Goal: Task Accomplishment & Management: Use online tool/utility

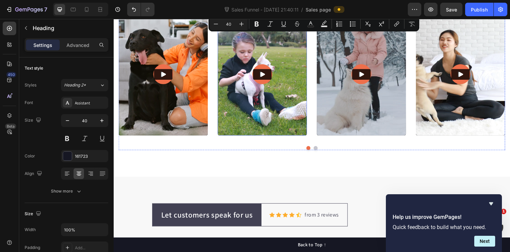
scroll to position [966, 0]
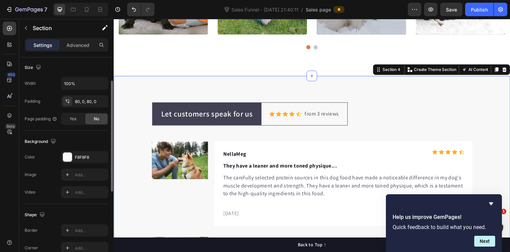
scroll to position [0, 0]
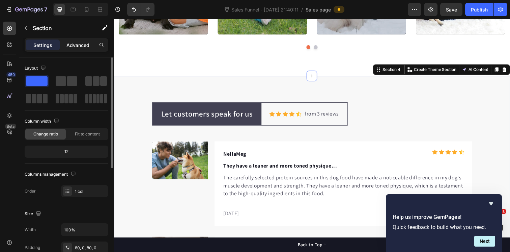
click at [79, 40] on div "Advanced" at bounding box center [78, 44] width 34 height 11
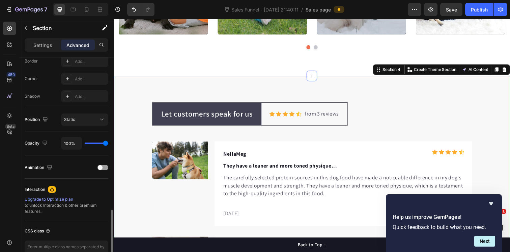
scroll to position [236, 0]
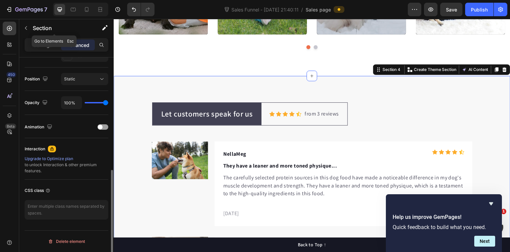
click at [29, 25] on button "button" at bounding box center [26, 28] width 11 height 11
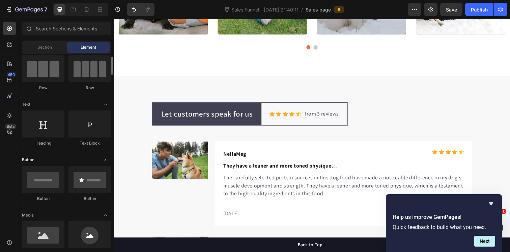
scroll to position [0, 0]
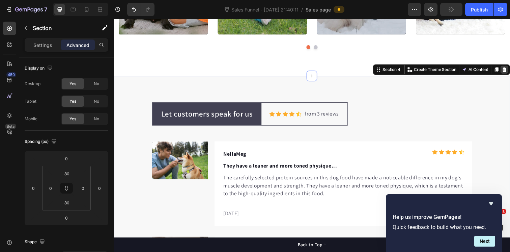
click at [510, 70] on icon at bounding box center [513, 70] width 4 height 5
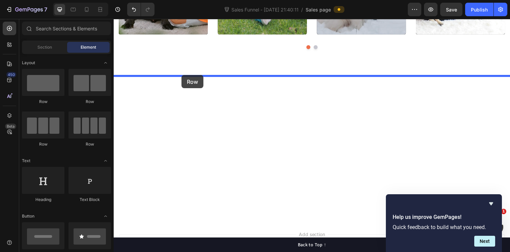
drag, startPoint x: 153, startPoint y: 109, endPoint x: 183, endPoint y: 76, distance: 44.2
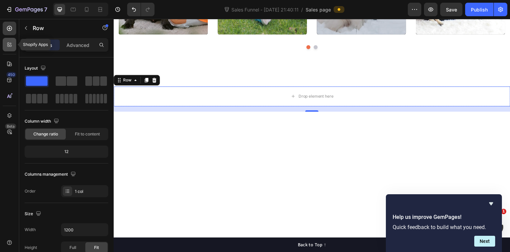
click at [11, 49] on div at bounding box center [9, 44] width 13 height 13
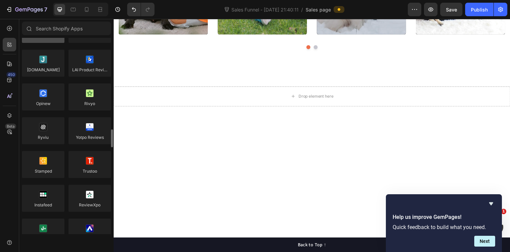
scroll to position [1, 0]
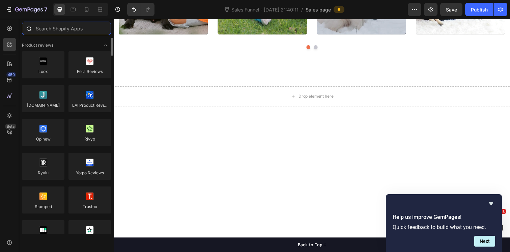
click at [77, 30] on input "text" at bounding box center [66, 28] width 89 height 13
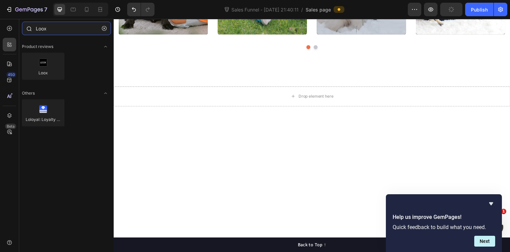
type input "Loox"
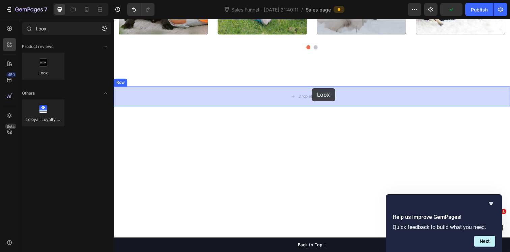
drag, startPoint x: 156, startPoint y: 90, endPoint x: 247, endPoint y: 91, distance: 90.4
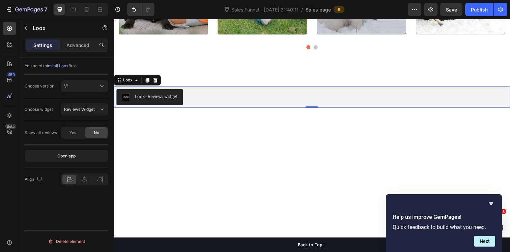
click at [221, 97] on div "Loox - Reviews widget" at bounding box center [315, 98] width 399 height 16
click at [91, 86] on div "V1" at bounding box center [81, 86] width 34 height 6
click at [77, 120] on div "V2" at bounding box center [77, 115] width 55 height 13
click at [81, 111] on span "Cards Carousel" at bounding box center [79, 109] width 30 height 5
click at [107, 193] on div "You need to install Loox first. Choose version V2 Choose widget Cards Carousel …" at bounding box center [66, 164] width 94 height 214
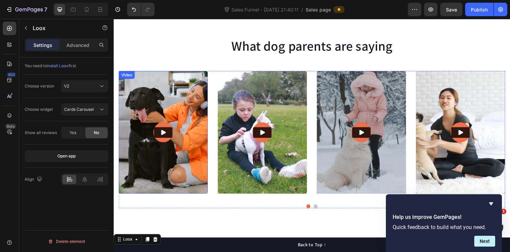
scroll to position [797, 0]
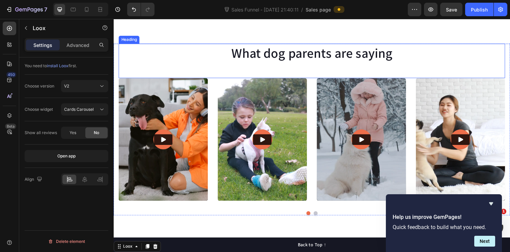
click at [301, 61] on p "What dog parents are saying" at bounding box center [315, 54] width 393 height 18
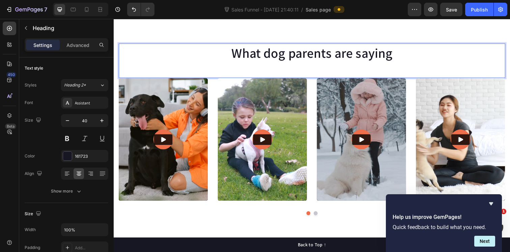
click at [306, 54] on p "What dog parents are saying" at bounding box center [315, 54] width 393 height 18
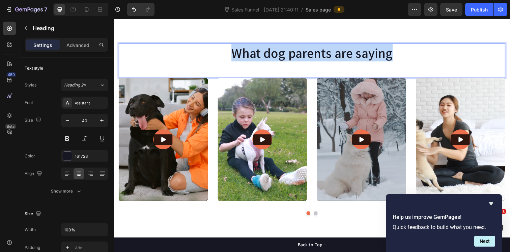
click at [306, 54] on p "What dog parents are saying" at bounding box center [315, 54] width 393 height 18
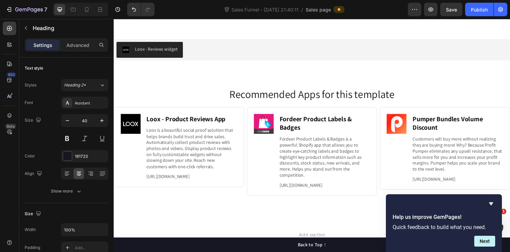
scroll to position [1021, 0]
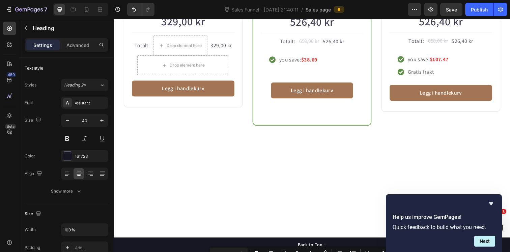
type input "16"
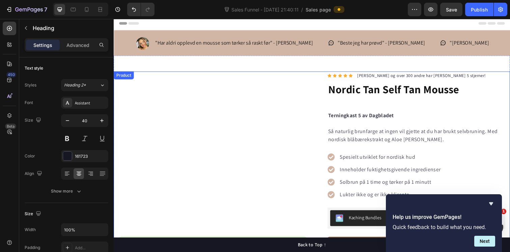
scroll to position [0, 0]
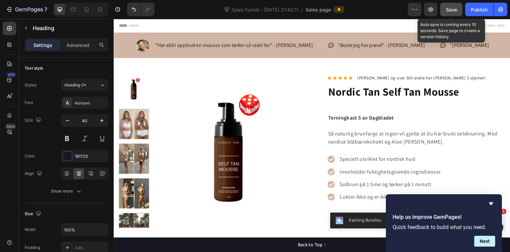
click at [448, 8] on span "Save" at bounding box center [451, 10] width 11 height 6
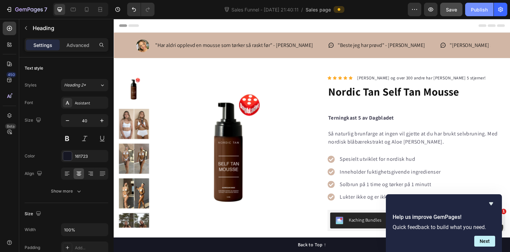
click at [481, 7] on div "Publish" at bounding box center [479, 9] width 17 height 7
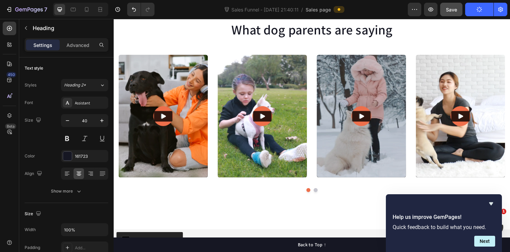
scroll to position [817, 0]
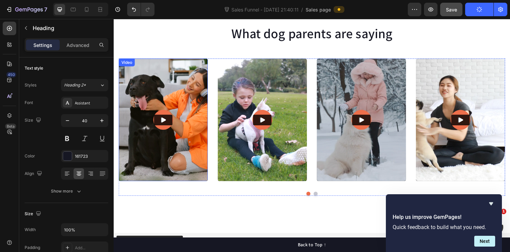
click at [152, 85] on img at bounding box center [164, 121] width 91 height 125
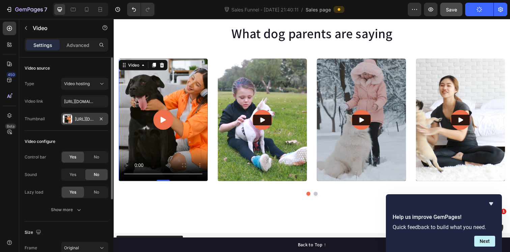
click at [83, 122] on div "[URL][DOMAIN_NAME]" at bounding box center [85, 119] width 20 height 6
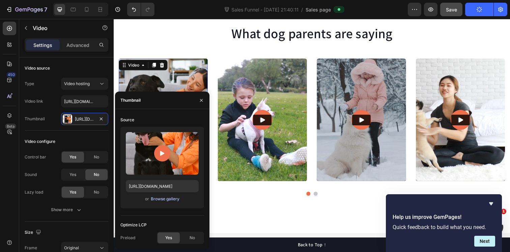
click at [166, 201] on div "Browse gallery" at bounding box center [165, 199] width 29 height 6
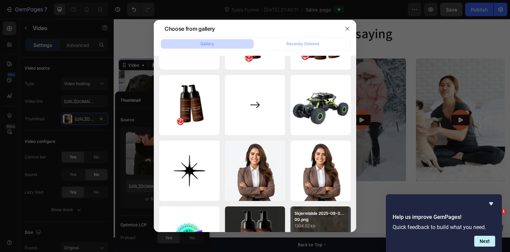
scroll to position [0, 0]
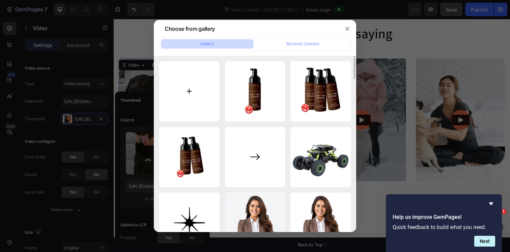
click at [190, 89] on input "file" at bounding box center [189, 91] width 60 height 60
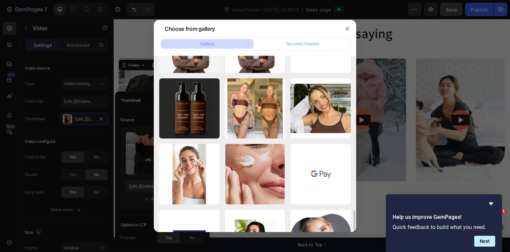
scroll to position [980, 0]
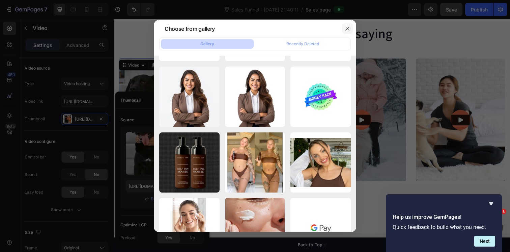
click at [343, 31] on button "button" at bounding box center [347, 28] width 11 height 11
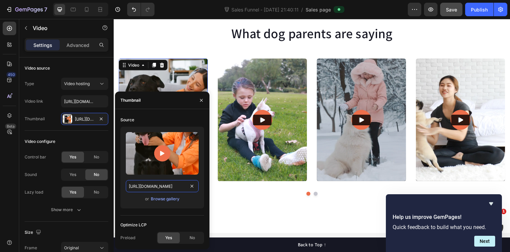
click at [169, 188] on input "[URL][DOMAIN_NAME]" at bounding box center [162, 186] width 73 height 12
click at [166, 199] on div "Browse gallery" at bounding box center [165, 199] width 29 height 6
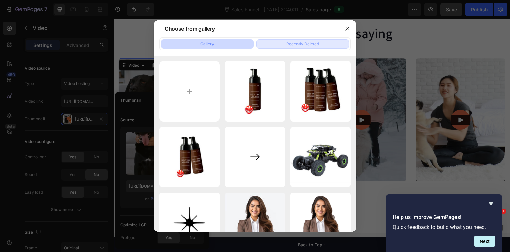
click at [306, 45] on div "Recently Deleted" at bounding box center [302, 44] width 33 height 6
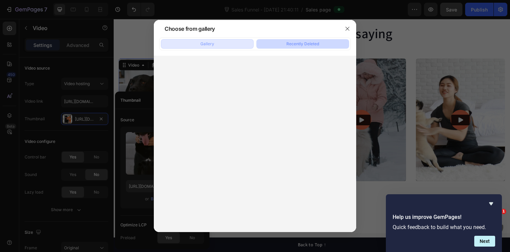
click at [232, 48] on button "Gallery" at bounding box center [207, 43] width 93 height 9
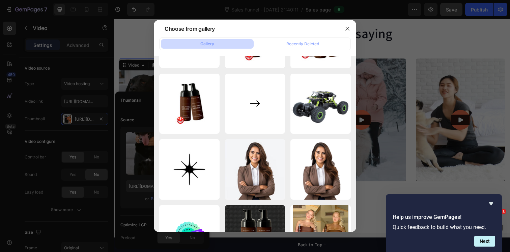
scroll to position [0, 0]
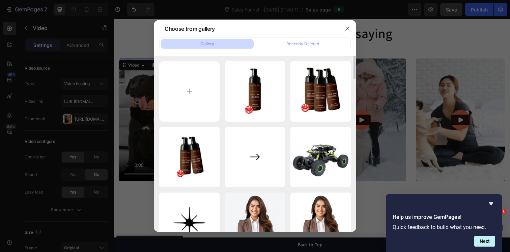
click at [407, 34] on div at bounding box center [255, 126] width 510 height 252
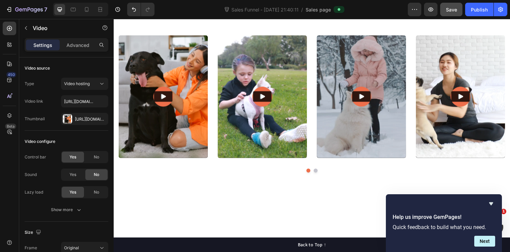
scroll to position [775, 0]
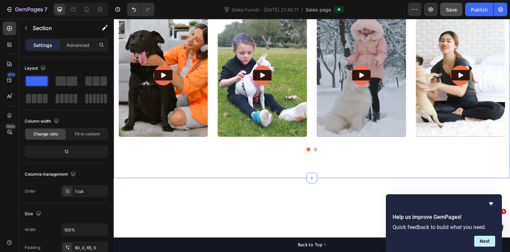
click at [128, 46] on div "What dog parents are saying Heading Video Video Video Video Video Carousel Row …" at bounding box center [316, 66] width 405 height 229
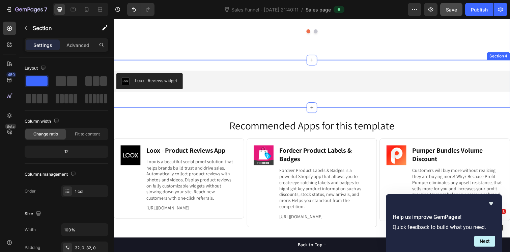
scroll to position [198, 0]
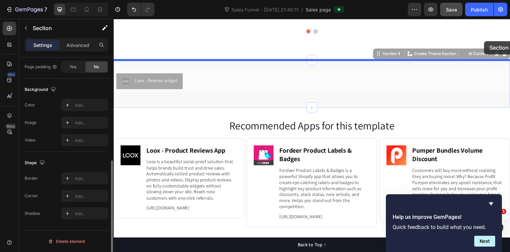
drag, startPoint x: 503, startPoint y: 58, endPoint x: 492, endPoint y: 41, distance: 20.0
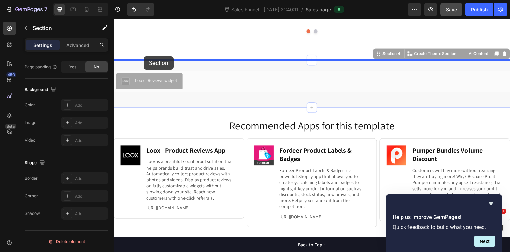
drag, startPoint x: 135, startPoint y: 68, endPoint x: 144, endPoint y: 57, distance: 14.3
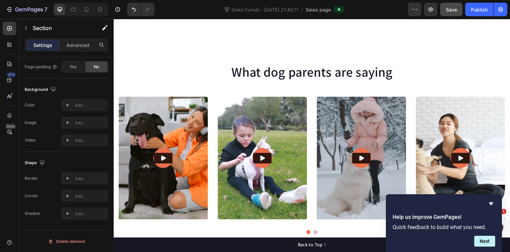
scroll to position [919, 0]
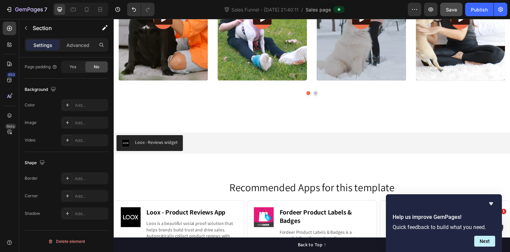
click at [123, 131] on div "Loox - Reviews widget Loox Row Section 4" at bounding box center [316, 148] width 405 height 49
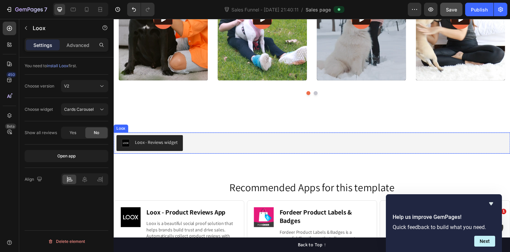
click at [252, 142] on div "Loox - Reviews widget" at bounding box center [315, 145] width 399 height 16
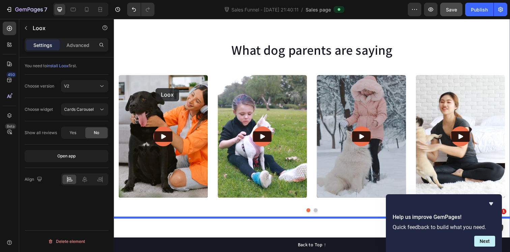
scroll to position [718, 0]
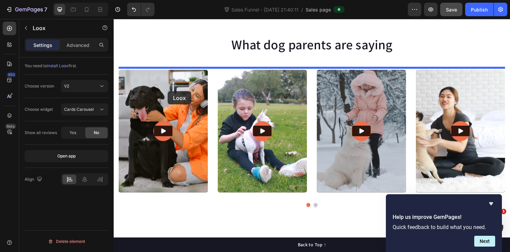
drag, startPoint x: 120, startPoint y: 131, endPoint x: 169, endPoint y: 93, distance: 62.2
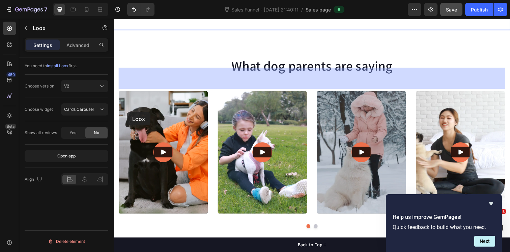
drag, startPoint x: 123, startPoint y: 63, endPoint x: 127, endPoint y: 114, distance: 51.1
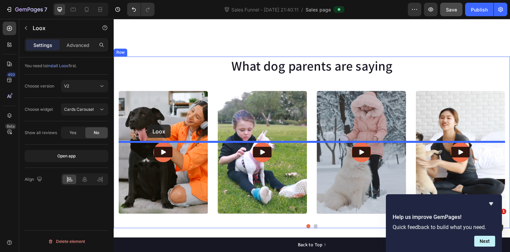
drag, startPoint x: 124, startPoint y: 63, endPoint x: 148, endPoint y: 127, distance: 68.2
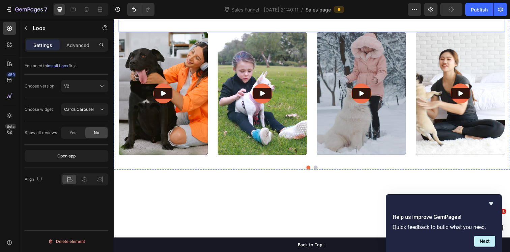
scroll to position [796, 0]
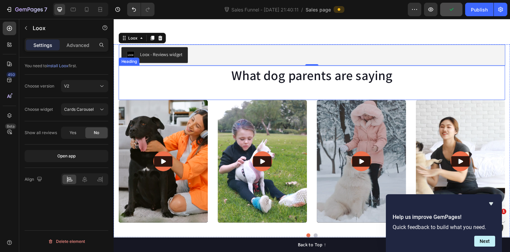
click at [247, 76] on h2 "What dog parents are saying" at bounding box center [316, 75] width 395 height 19
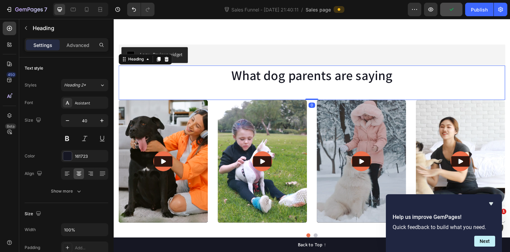
click at [247, 76] on h2 "What dog parents are saying" at bounding box center [316, 75] width 395 height 19
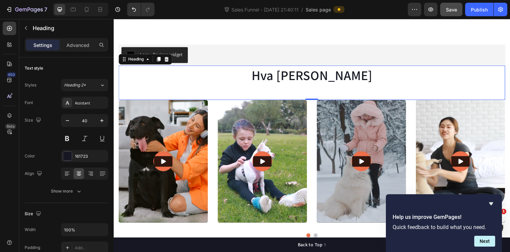
click at [286, 91] on div "Hva [PERSON_NAME] Heading 0" at bounding box center [316, 83] width 395 height 35
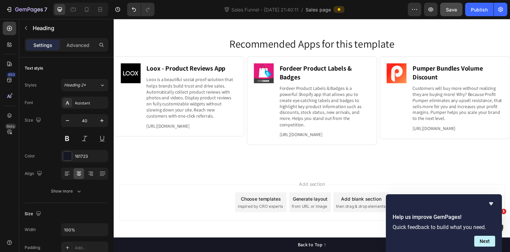
scroll to position [806, 0]
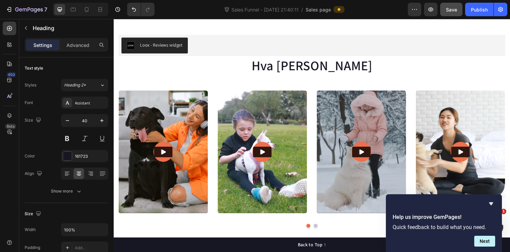
click at [450, 12] on span "Save" at bounding box center [451, 10] width 11 height 6
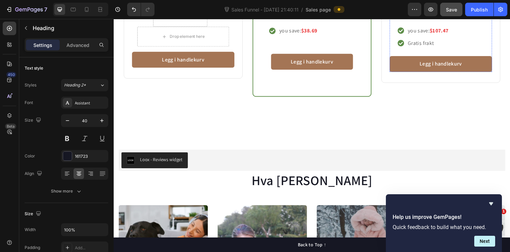
scroll to position [607, 0]
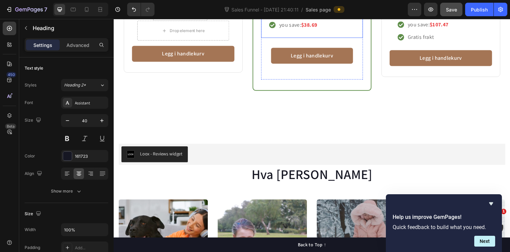
click at [293, 29] on p "you save: $38.69" at bounding box center [302, 25] width 39 height 8
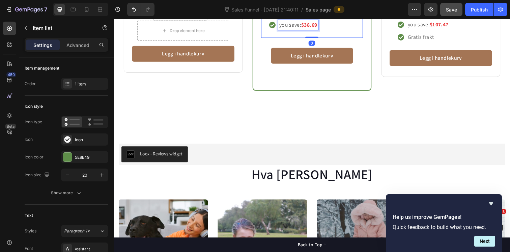
click at [293, 29] on p "you save: $38.69" at bounding box center [302, 25] width 39 height 8
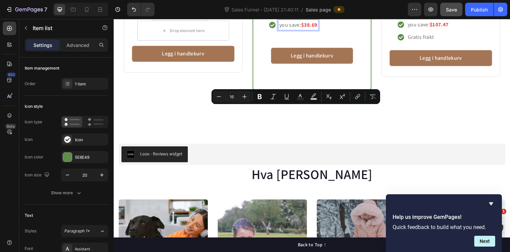
click at [290, 29] on p "you save: $38.69" at bounding box center [302, 25] width 39 height 8
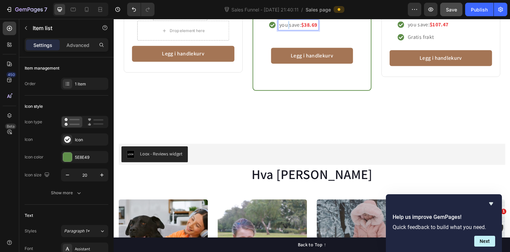
click at [290, 29] on p "you save: $38.69" at bounding box center [302, 25] width 39 height 8
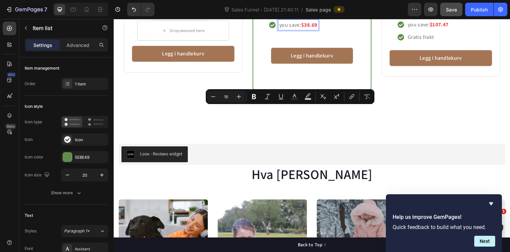
click at [294, 29] on p "you save: $38.69" at bounding box center [302, 25] width 39 height 8
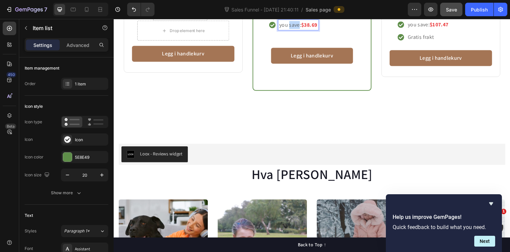
click at [294, 29] on p "you save: $38.69" at bounding box center [302, 25] width 39 height 8
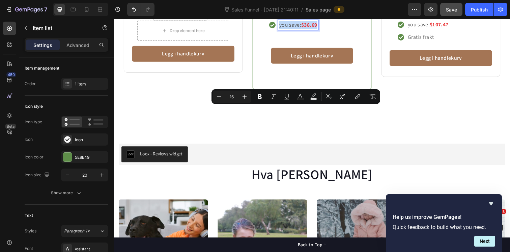
click at [294, 29] on p "you save: $38.69" at bounding box center [302, 25] width 39 height 8
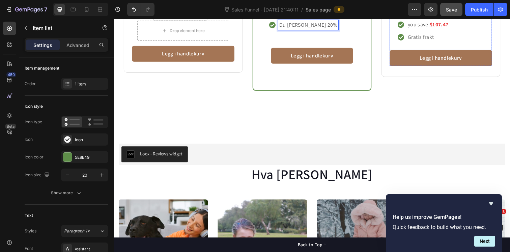
click at [436, 29] on p "you save: $107.47" at bounding box center [434, 25] width 41 height 8
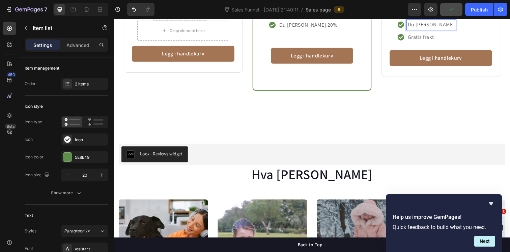
click at [344, 11] on div "526,40 kr" at bounding box center [338, 6] width 23 height 9
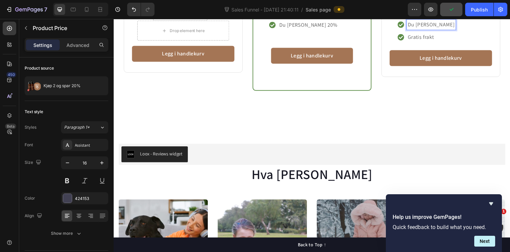
click at [344, 11] on div "526,40 kr" at bounding box center [338, 6] width 23 height 9
click at [340, 11] on div "526,40 kr" at bounding box center [338, 6] width 23 height 9
click at [313, 29] on p "Du [PERSON_NAME] 20%" at bounding box center [312, 25] width 59 height 8
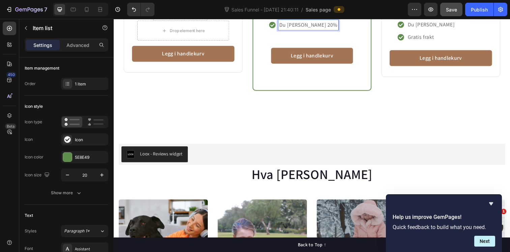
click at [308, 29] on p "Du [PERSON_NAME] 20%" at bounding box center [312, 25] width 59 height 8
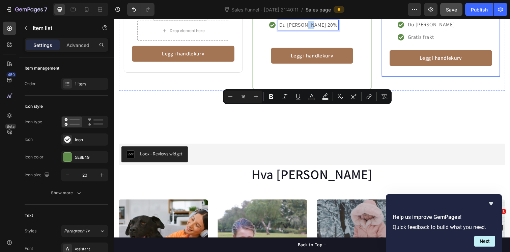
click at [382, 45] on div "Icon Icon Icon Icon Icon Icon List Hoz over 300+ kunder har ratet Text block Ro…" at bounding box center [316, 8] width 395 height 168
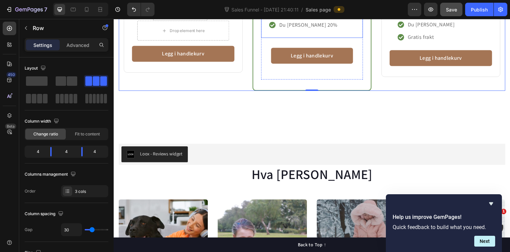
click at [313, 29] on p "Du [PERSON_NAME] 20%" at bounding box center [312, 25] width 59 height 8
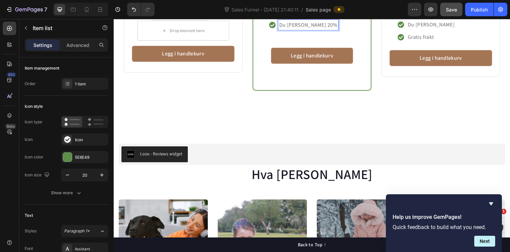
click at [307, 29] on p "Du [PERSON_NAME] 20%" at bounding box center [312, 25] width 59 height 8
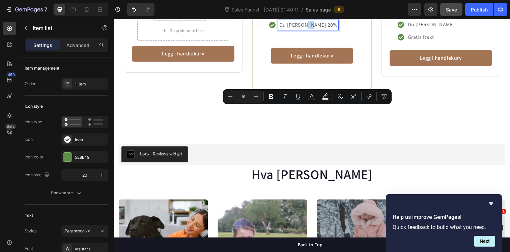
click at [312, 29] on p "Du [PERSON_NAME] 20%" at bounding box center [312, 25] width 59 height 8
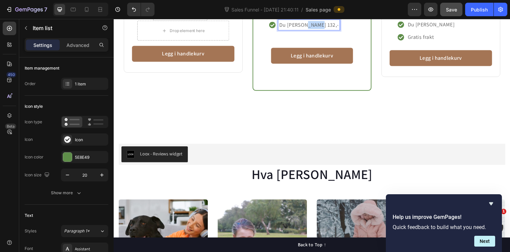
drag, startPoint x: 307, startPoint y: 112, endPoint x: 322, endPoint y: 112, distance: 15.2
click at [322, 38] on div "Du [PERSON_NAME] 132,-" at bounding box center [316, 25] width 104 height 26
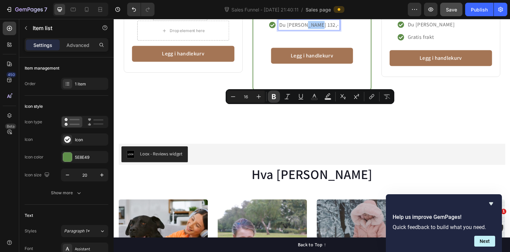
click at [276, 98] on icon "Editor contextual toolbar" at bounding box center [274, 96] width 7 height 7
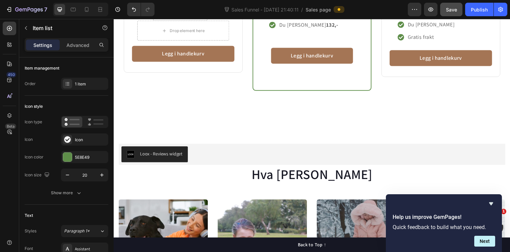
click at [304, 29] on p "Du [PERSON_NAME] 132,-" at bounding box center [313, 25] width 60 height 8
copy p "Du [PERSON_NAME] 132,-"
click at [432, 29] on p "Du [PERSON_NAME]" at bounding box center [438, 25] width 48 height 8
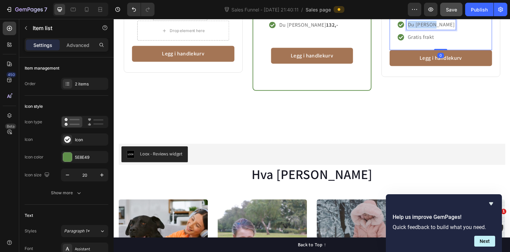
click at [432, 29] on p "Du [PERSON_NAME]" at bounding box center [438, 25] width 48 height 8
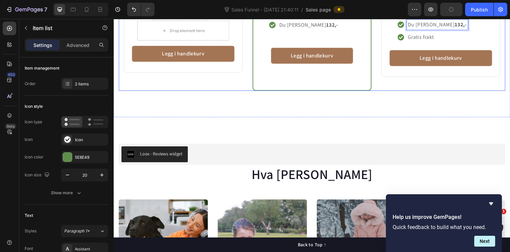
click at [434, 92] on div "Spar mest Text block Row Icon Icon Icon Icon Icon Icon List Hoz over 300+ kunde…" at bounding box center [447, 8] width 121 height 168
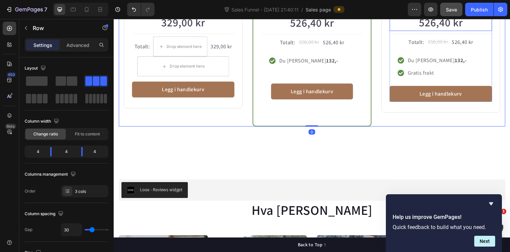
scroll to position [577, 0]
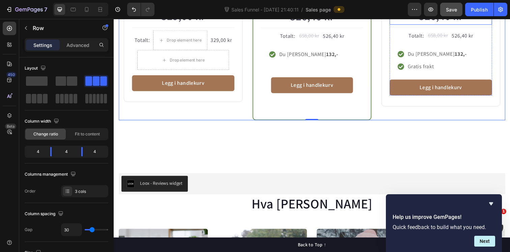
click at [444, 25] on div "526,40 kr" at bounding box center [447, 16] width 105 height 18
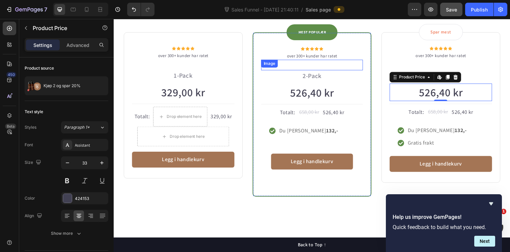
scroll to position [490, 0]
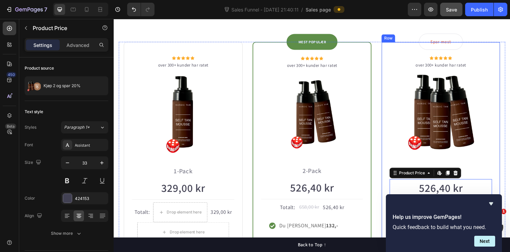
click at [400, 48] on div "Spar mest Text block Row Icon Icon Icon Icon Icon Icon List Hoz over 300+ kunde…" at bounding box center [447, 162] width 121 height 241
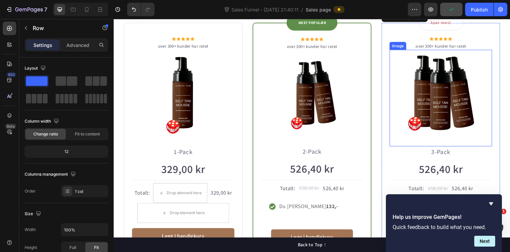
scroll to position [589, 0]
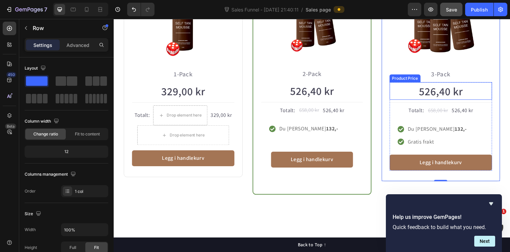
click at [414, 81] on div "Product Price" at bounding box center [411, 79] width 32 height 8
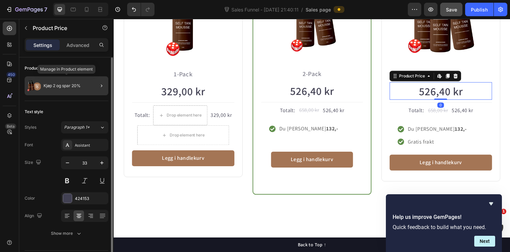
click at [60, 87] on p "Kjøp 2 og spar 20%" at bounding box center [62, 85] width 37 height 5
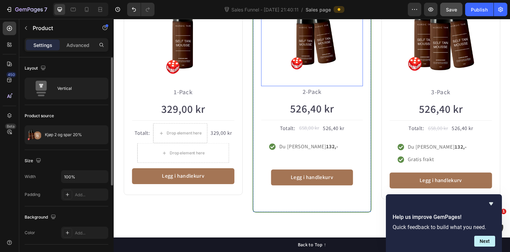
scroll to position [569, 0]
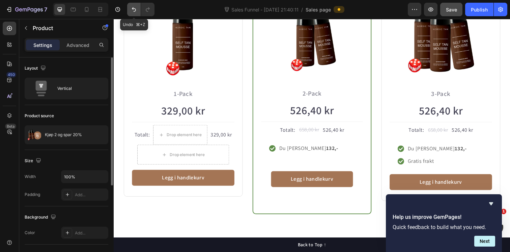
click at [135, 12] on icon "Undo/Redo" at bounding box center [134, 9] width 7 height 7
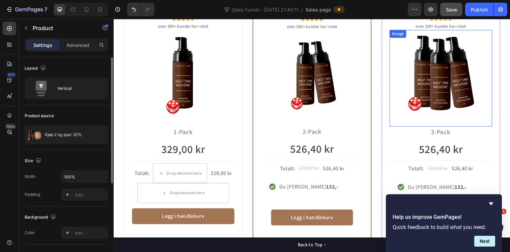
scroll to position [527, 0]
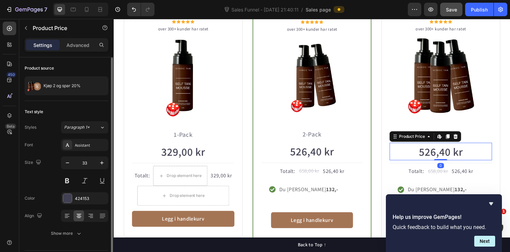
click at [410, 144] on div "Spar mest Text block Row Icon Icon Icon Icon Icon Icon List Hoz over 300+ kunde…" at bounding box center [447, 128] width 105 height 216
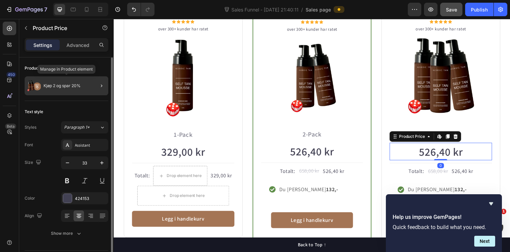
click at [57, 85] on p "Kjøp 2 og spar 20%" at bounding box center [62, 85] width 37 height 5
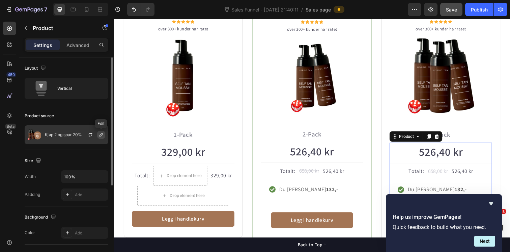
click at [101, 135] on icon "button" at bounding box center [100, 134] width 5 height 5
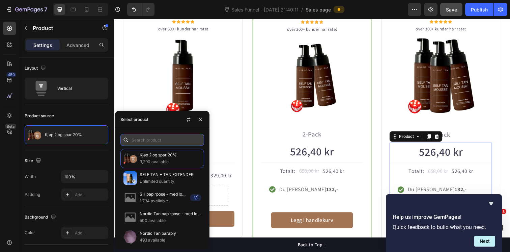
click at [142, 142] on input "text" at bounding box center [162, 140] width 84 height 12
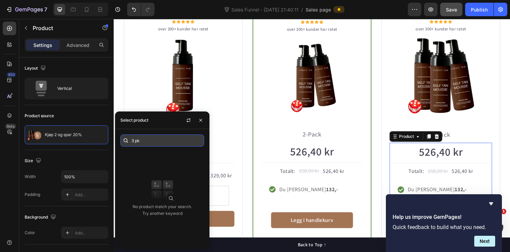
click at [134, 139] on input "3 pk" at bounding box center [162, 140] width 84 height 12
type input "3-pk"
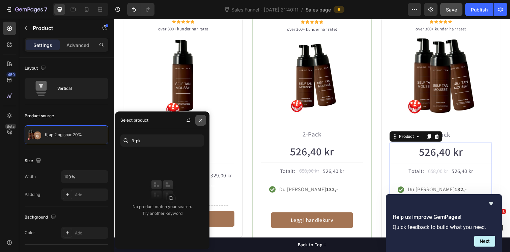
click at [202, 121] on icon "button" at bounding box center [200, 119] width 5 height 5
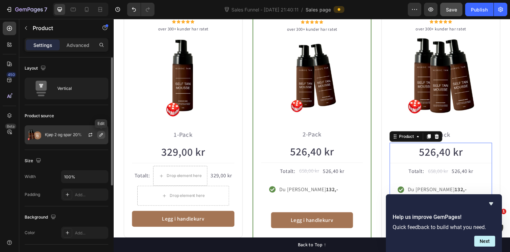
click at [102, 135] on icon "button" at bounding box center [100, 134] width 5 height 5
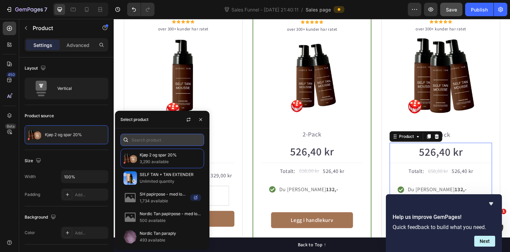
click at [148, 140] on input "text" at bounding box center [162, 140] width 84 height 12
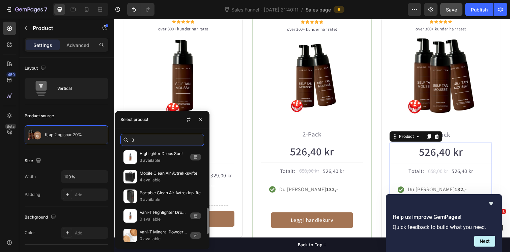
scroll to position [257, 0]
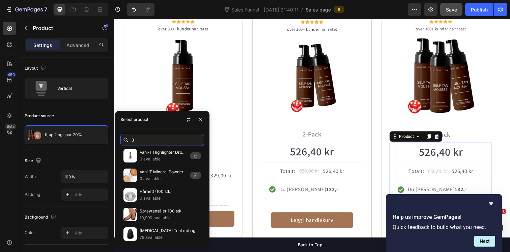
drag, startPoint x: 142, startPoint y: 138, endPoint x: 121, endPoint y: 136, distance: 21.4
click at [120, 136] on div "3" at bounding box center [162, 140] width 84 height 12
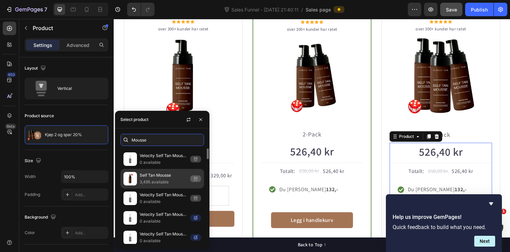
scroll to position [113, 0]
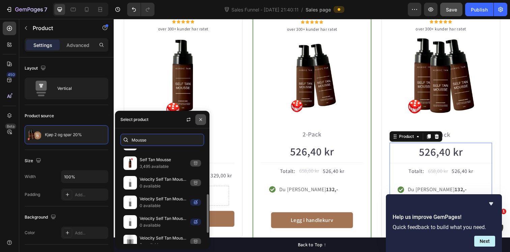
type input "Mousse"
click at [202, 119] on icon "button" at bounding box center [200, 119] width 5 height 5
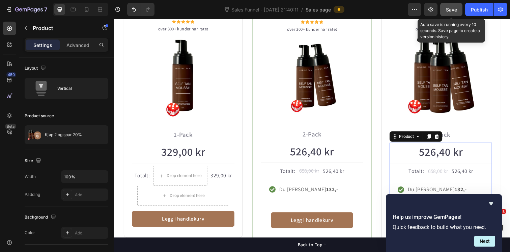
click at [454, 9] on span "Save" at bounding box center [451, 10] width 11 height 6
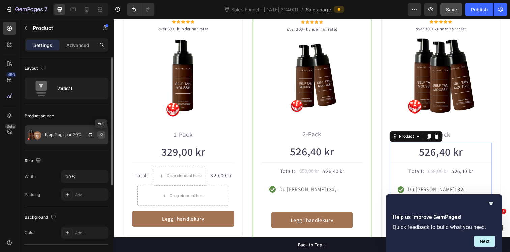
click at [101, 136] on icon "button" at bounding box center [100, 134] width 5 height 5
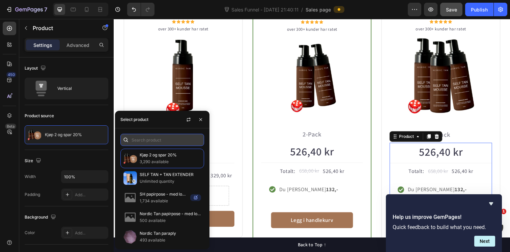
click at [147, 136] on input "text" at bounding box center [162, 140] width 84 height 12
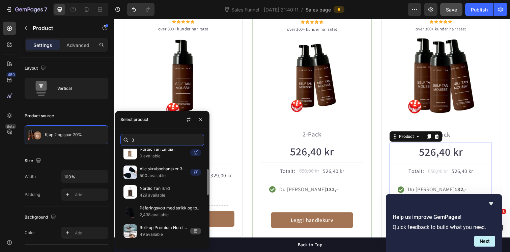
scroll to position [63, 0]
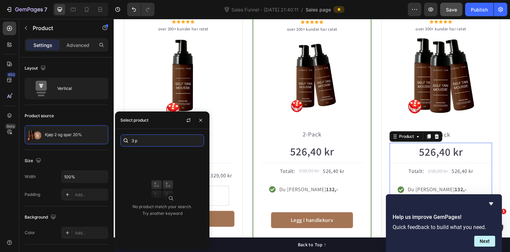
type input "3"
type input "-"
type input "3-pk"
click at [201, 121] on icon "button" at bounding box center [200, 119] width 5 height 5
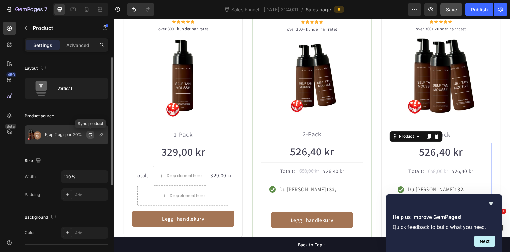
click at [90, 135] on icon "button" at bounding box center [90, 134] width 5 height 5
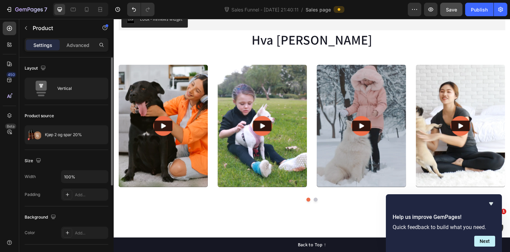
scroll to position [820, 0]
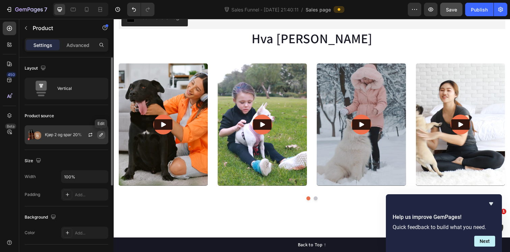
click at [101, 134] on icon "button" at bounding box center [101, 134] width 3 height 3
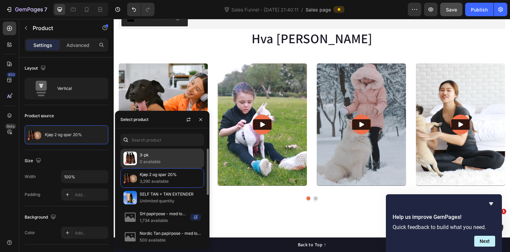
click at [147, 162] on p "0 available" at bounding box center [170, 161] width 61 height 7
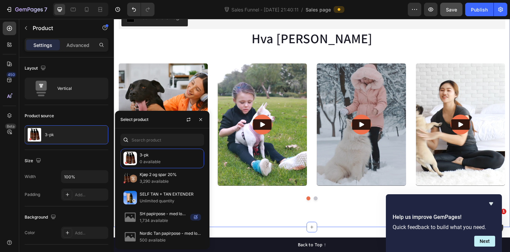
click at [239, 224] on div "Loox - Reviews widget Loox Hva [PERSON_NAME] Heading Video Video Video Video Vi…" at bounding box center [316, 105] width 405 height 251
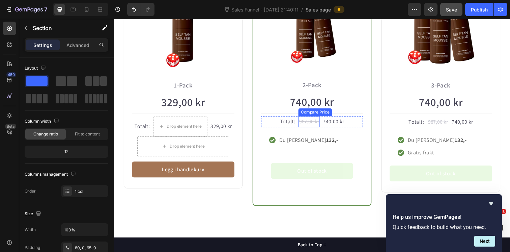
scroll to position [489, 0]
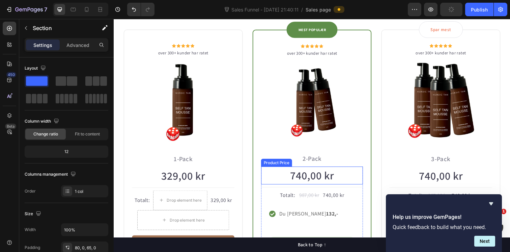
click at [276, 168] on div "Product Price" at bounding box center [280, 165] width 32 height 8
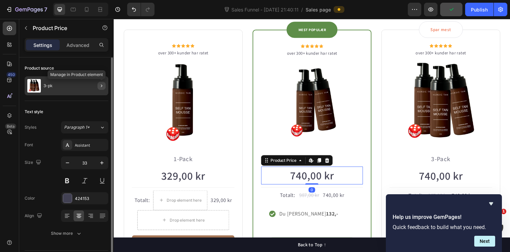
click at [101, 86] on icon "button" at bounding box center [101, 85] width 5 height 5
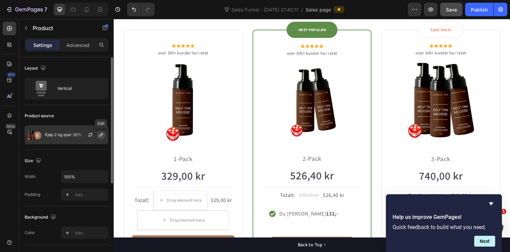
click at [100, 136] on icon "button" at bounding box center [100, 134] width 5 height 5
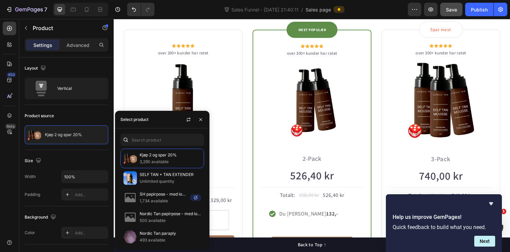
click at [120, 107] on div "Icon Icon Icon Icon Icon Icon List Hoz over 300+ kunder har ratet Text block Ro…" at bounding box center [316, 157] width 395 height 255
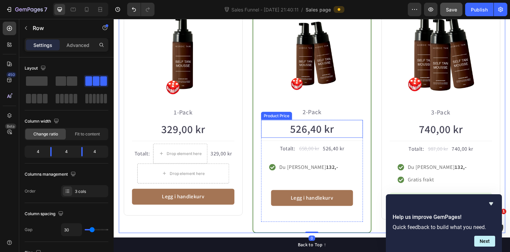
scroll to position [582, 0]
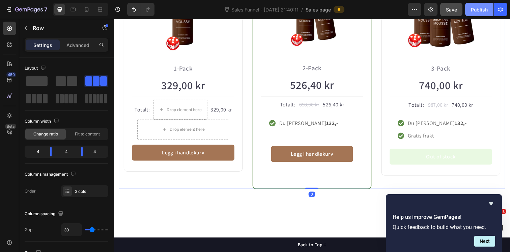
click at [484, 9] on div "Publish" at bounding box center [479, 9] width 17 height 7
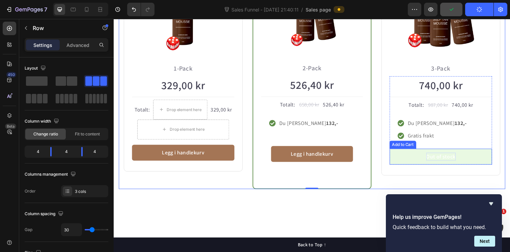
click at [444, 159] on div "Out of stock" at bounding box center [448, 159] width 30 height 8
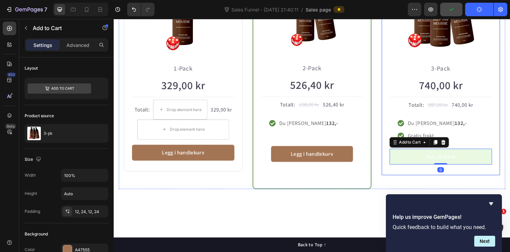
click at [381, 217] on div "Ta en bundle og spar penger! Heading Row Icon Icon Icon Icon Icon Icon List Hoz…" at bounding box center [316, 43] width 405 height 351
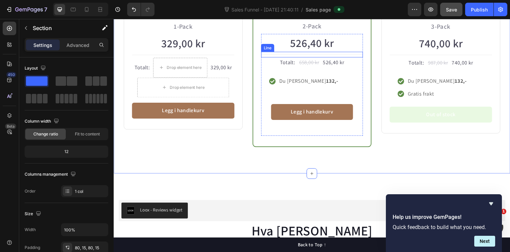
scroll to position [643, 0]
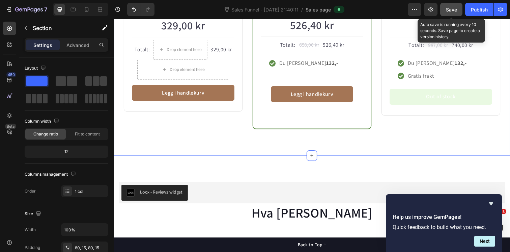
click at [449, 14] on button "Save" at bounding box center [451, 9] width 22 height 13
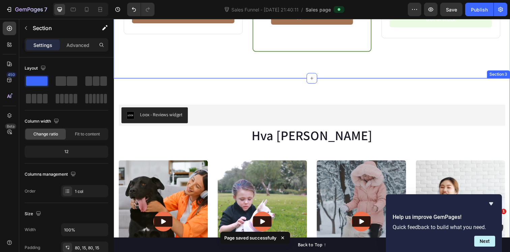
scroll to position [760, 0]
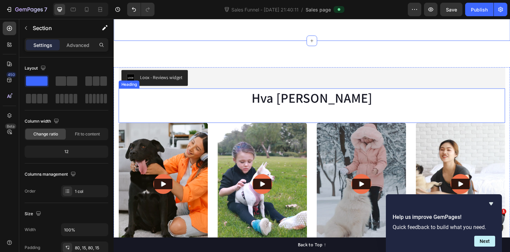
click at [135, 118] on div "Hva [PERSON_NAME] Heading" at bounding box center [316, 107] width 395 height 35
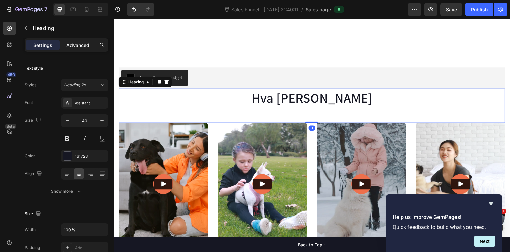
click at [75, 41] on p "Advanced" at bounding box center [77, 44] width 23 height 7
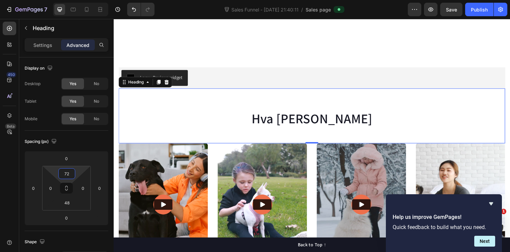
type input "74"
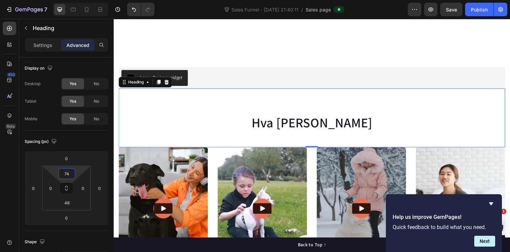
drag, startPoint x: 67, startPoint y: 179, endPoint x: 67, endPoint y: 166, distance: 12.5
click at [67, 0] on html "7 Version history Sales Funnel - [DATE] 21:40:11 / Sales page Preview Save Publ…" at bounding box center [255, 0] width 510 height 0
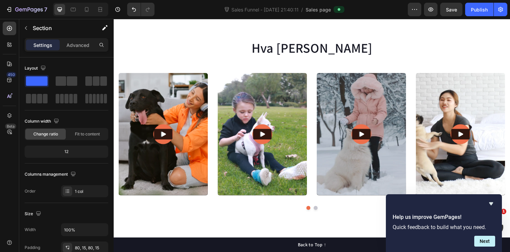
scroll to position [789, 0]
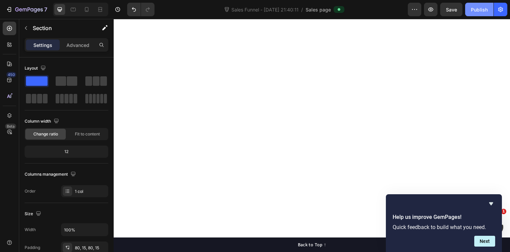
click at [474, 10] on div "Publish" at bounding box center [479, 9] width 17 height 7
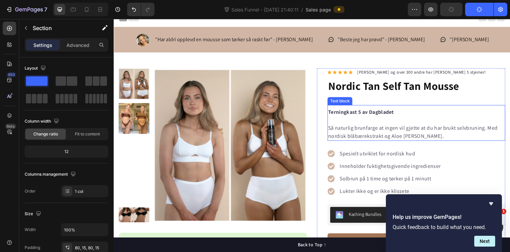
scroll to position [8, 0]
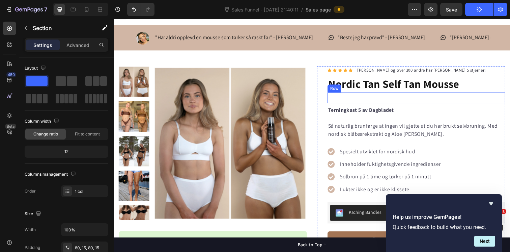
click at [370, 98] on div "Product Images Row" at bounding box center [422, 99] width 181 height 11
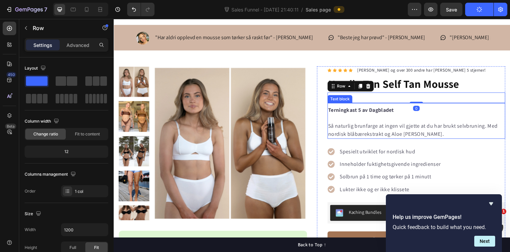
click at [354, 121] on p at bounding box center [423, 120] width 180 height 8
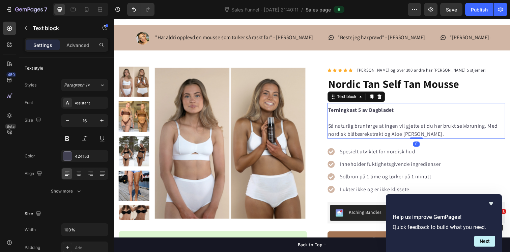
click at [337, 127] on p "Så naturlig brunfarge at ingen vil gjette at du har brukt selvbruning. Med nord…" at bounding box center [423, 132] width 180 height 16
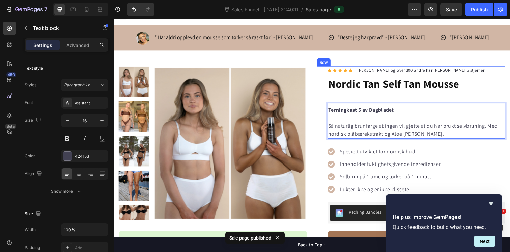
click at [319, 150] on div "Product Images “Jeg bruker Nordic Tan sin self tan mousse fordi den gir meg akk…" at bounding box center [316, 244] width 405 height 355
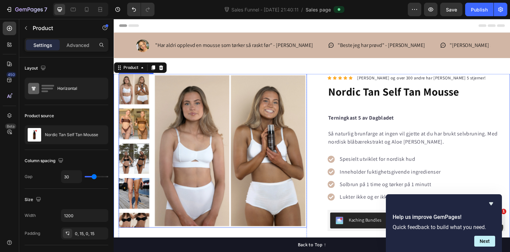
scroll to position [30, 0]
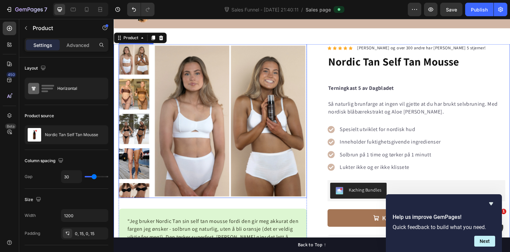
click at [265, 83] on img at bounding box center [232, 123] width 157 height 157
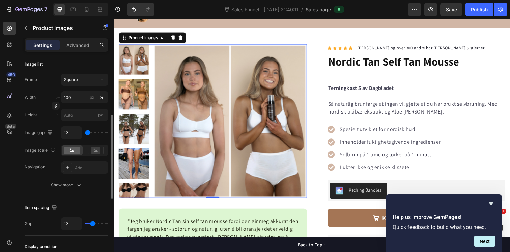
scroll to position [260, 0]
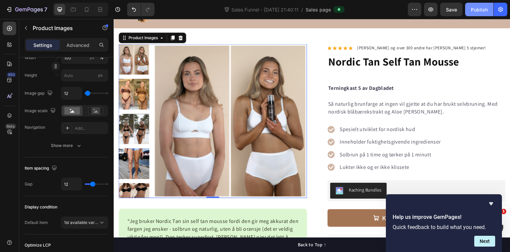
click at [482, 10] on div "Publish" at bounding box center [479, 9] width 17 height 7
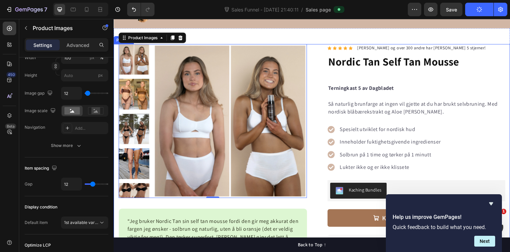
scroll to position [0, 0]
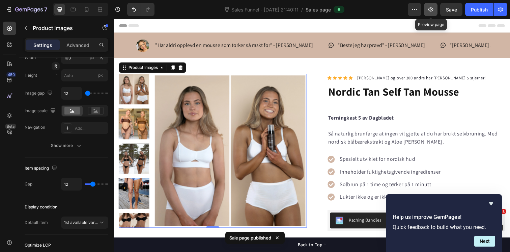
click at [431, 10] on icon "button" at bounding box center [431, 9] width 2 height 2
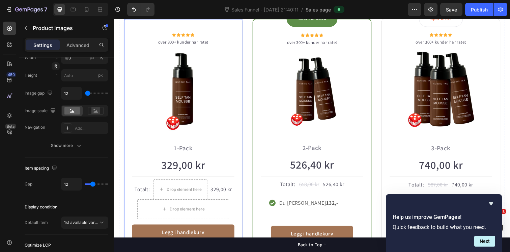
scroll to position [459, 0]
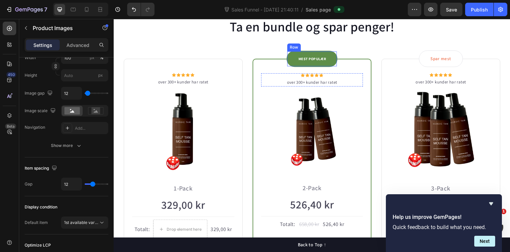
click at [335, 55] on div "MEST POPULÆR Text block Row" at bounding box center [316, 59] width 52 height 17
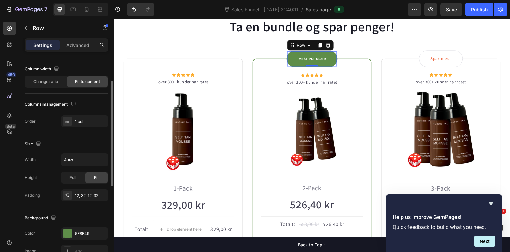
scroll to position [54, 0]
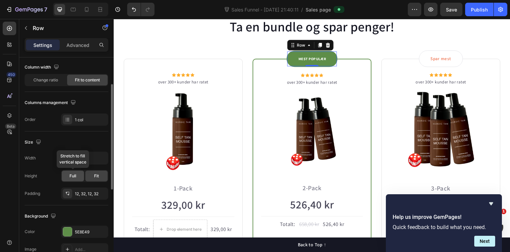
click at [76, 175] on span "Full" at bounding box center [72, 176] width 7 height 6
click at [96, 175] on span "Fit" at bounding box center [96, 176] width 5 height 6
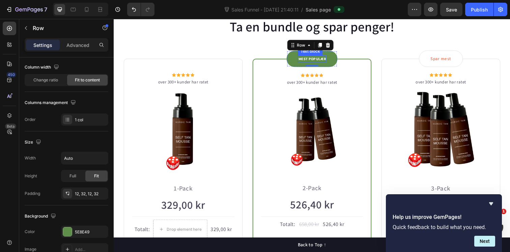
click at [317, 60] on p "MEST POPULÆR" at bounding box center [316, 60] width 28 height 6
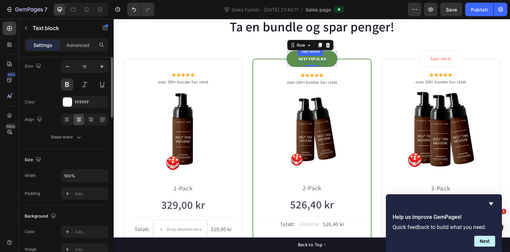
scroll to position [0, 0]
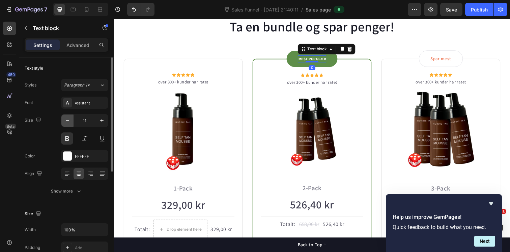
click at [67, 121] on icon "button" at bounding box center [67, 120] width 7 height 7
type input "10"
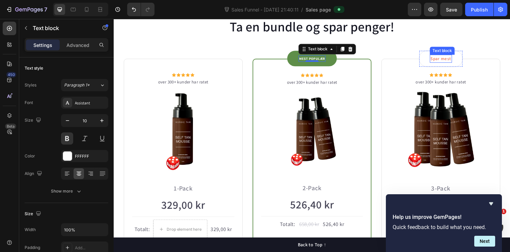
click at [449, 59] on p "Spar mest" at bounding box center [447, 59] width 21 height 7
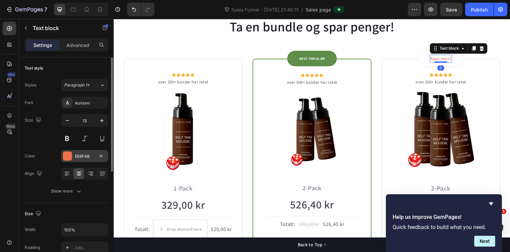
click at [65, 154] on div at bounding box center [67, 155] width 9 height 9
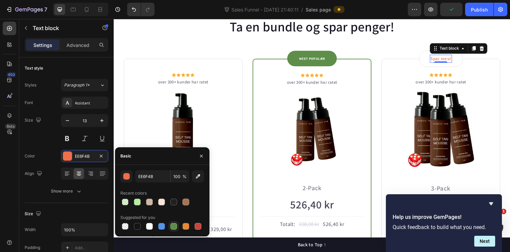
click at [175, 225] on div at bounding box center [173, 226] width 7 height 7
type input "5E8E49"
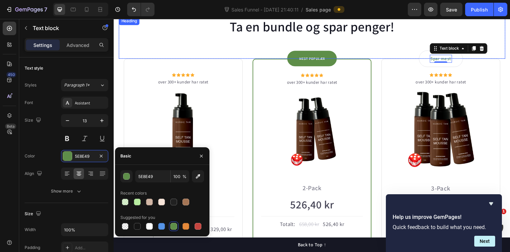
click at [455, 25] on h2 "Ta en bundle og spar penger!" at bounding box center [316, 26] width 395 height 19
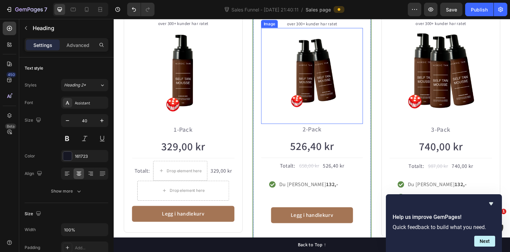
scroll to position [564, 0]
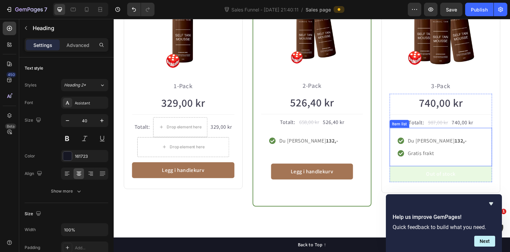
click at [462, 145] on strong "132,-" at bounding box center [468, 142] width 12 height 7
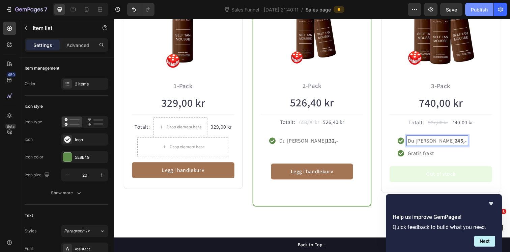
click at [475, 12] on div "Publish" at bounding box center [479, 9] width 17 height 7
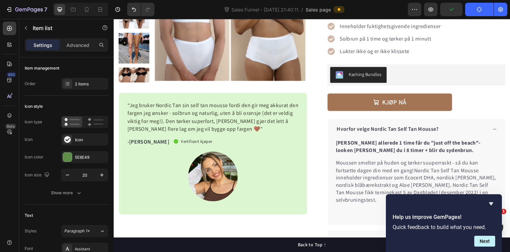
scroll to position [156, 0]
